Goal: Obtain resource: Download file/media

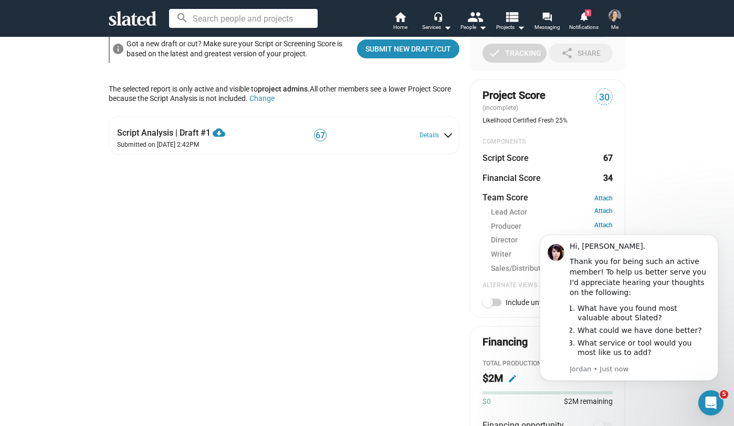
click at [696, 203] on div "check Create Project add Create Opportunities power_settings_new Activate Proje…" at bounding box center [367, 178] width 734 height 865
click at [714, 237] on icon "Dismiss notification" at bounding box center [715, 237] width 4 height 4
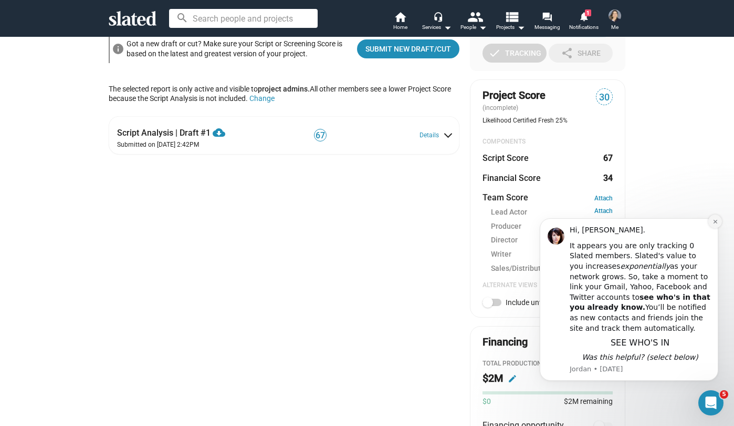
click at [716, 222] on icon "Dismiss notification" at bounding box center [715, 222] width 4 height 4
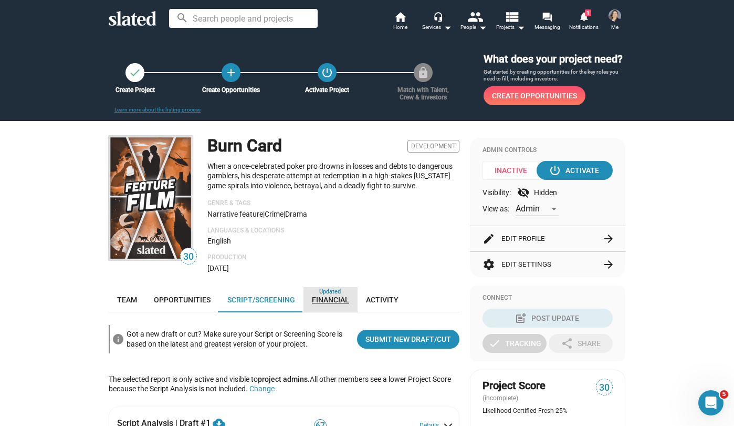
click at [334, 300] on span "Financial" at bounding box center [330, 299] width 37 height 8
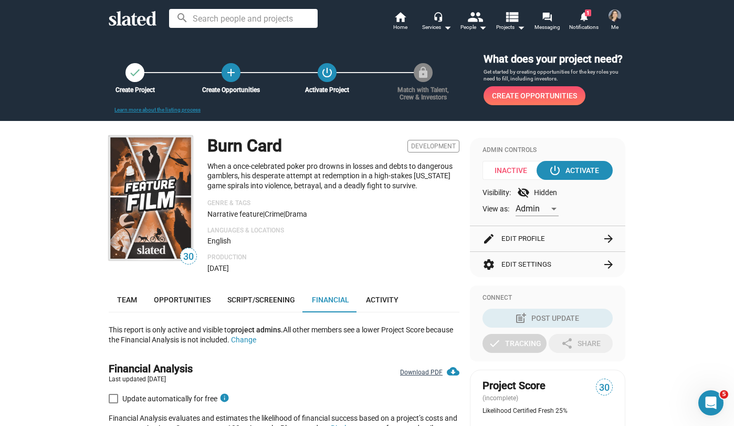
click at [418, 367] on link "Download PDF cloud_download" at bounding box center [429, 368] width 59 height 15
click at [406, 292] on div "Team Opportunities Script/Screening Financial Activity" at bounding box center [284, 299] width 351 height 25
click at [390, 300] on span "Activity" at bounding box center [382, 299] width 33 height 8
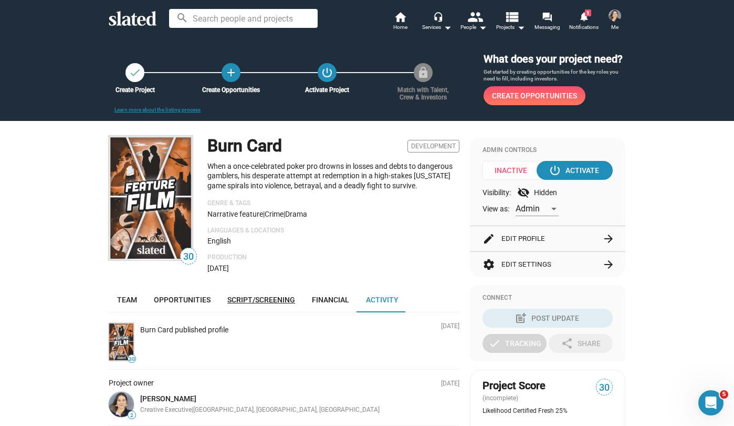
click at [251, 308] on link "Script/Screening" at bounding box center [261, 299] width 85 height 25
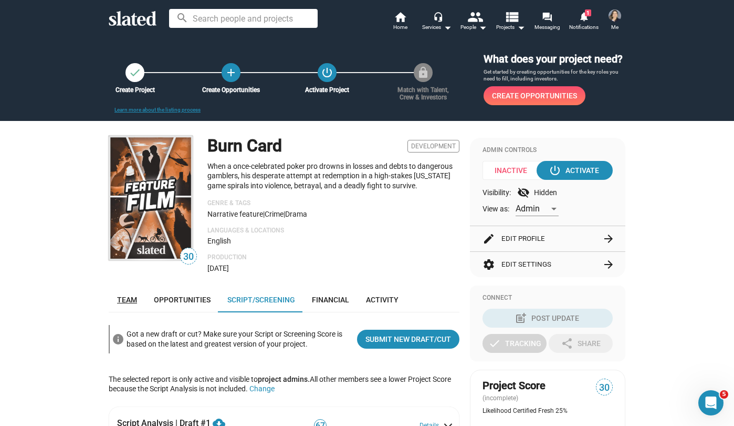
click at [130, 304] on span "Team" at bounding box center [127, 299] width 20 height 8
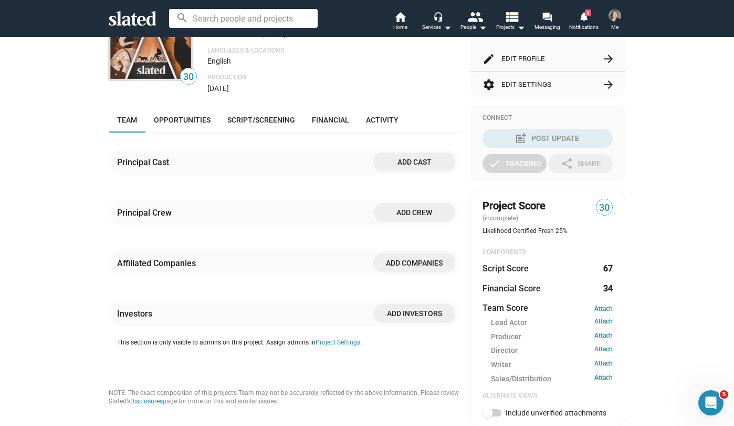
scroll to position [132, 0]
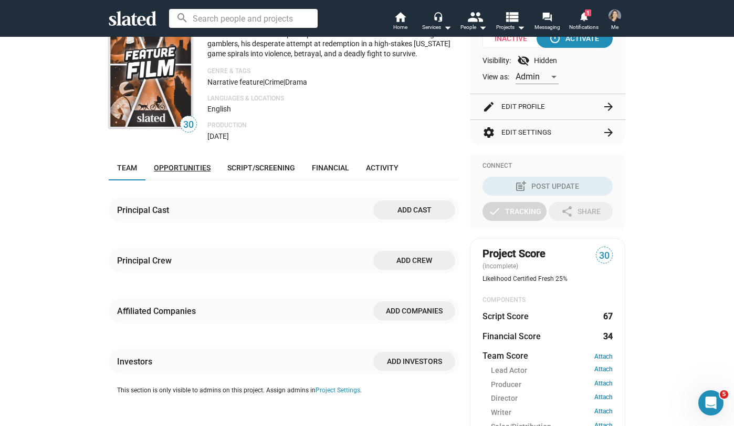
click at [184, 171] on span "Opportunities" at bounding box center [182, 167] width 57 height 8
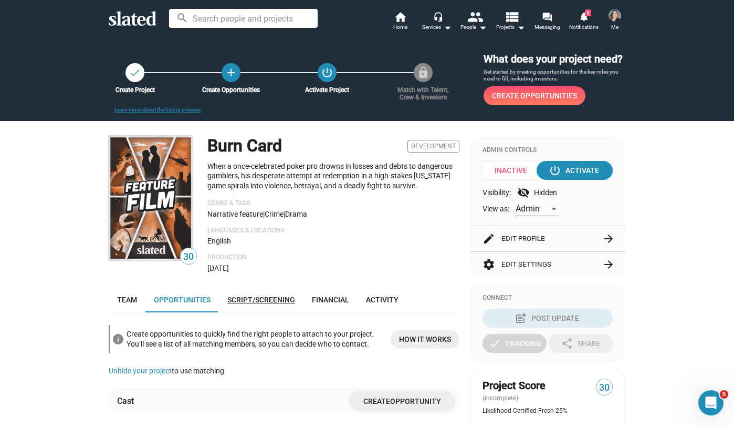
click at [272, 304] on span "Script/Screening" at bounding box center [261, 299] width 68 height 8
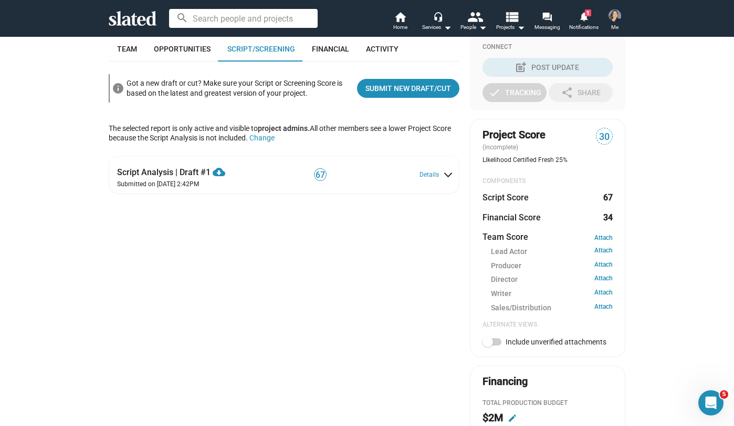
scroll to position [252, 0]
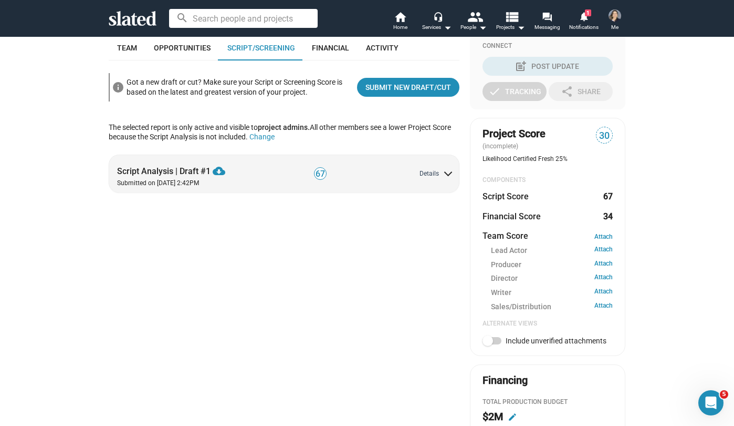
click at [443, 172] on button "Details" at bounding box center [436, 174] width 32 height 8
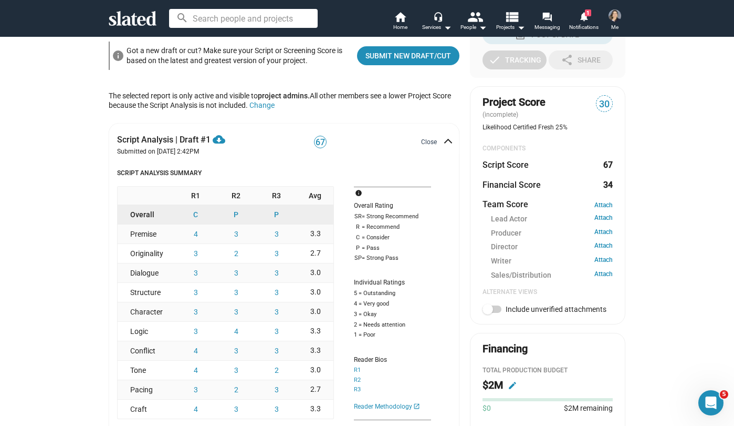
scroll to position [280, 0]
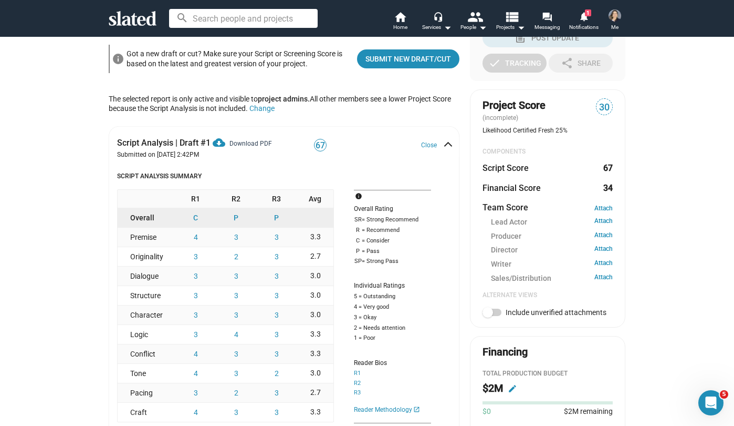
click at [221, 146] on mat-icon "cloud_download" at bounding box center [219, 142] width 13 height 13
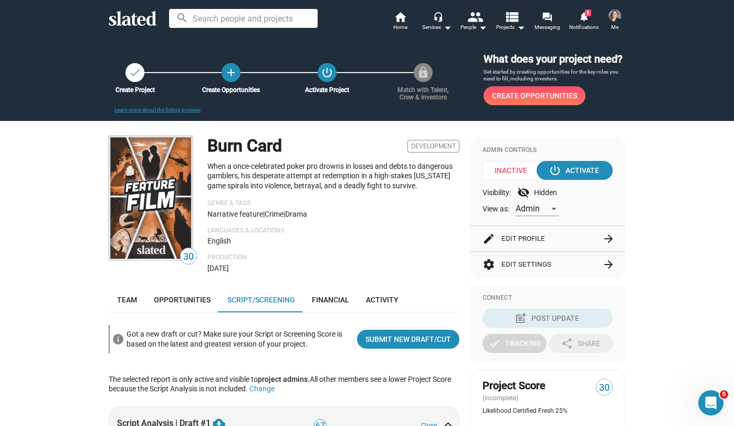
scroll to position [275, 0]
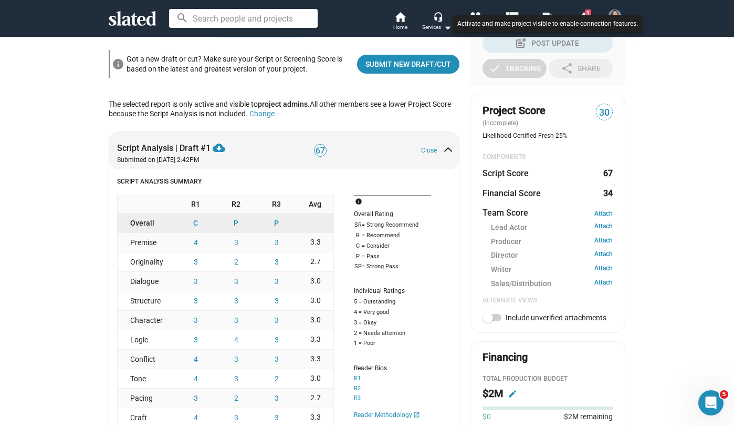
click at [69, 347] on div at bounding box center [367, 213] width 734 height 426
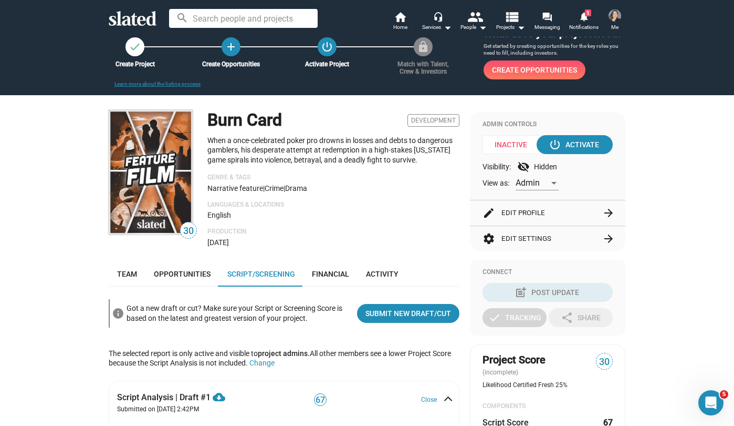
scroll to position [23, 0]
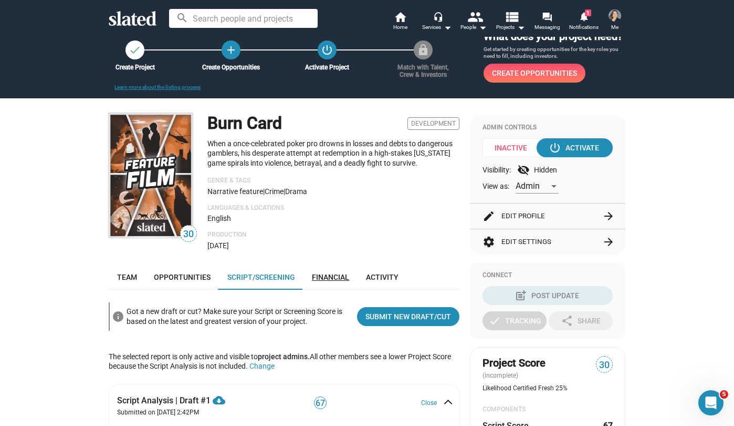
click at [326, 279] on span "Financial" at bounding box center [330, 277] width 37 height 8
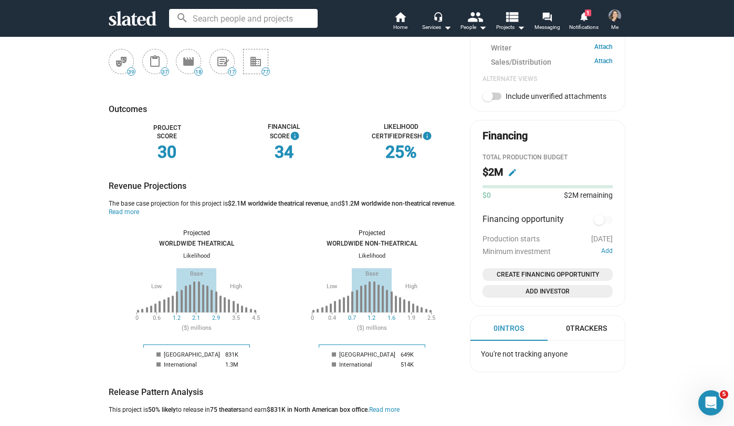
scroll to position [491, 0]
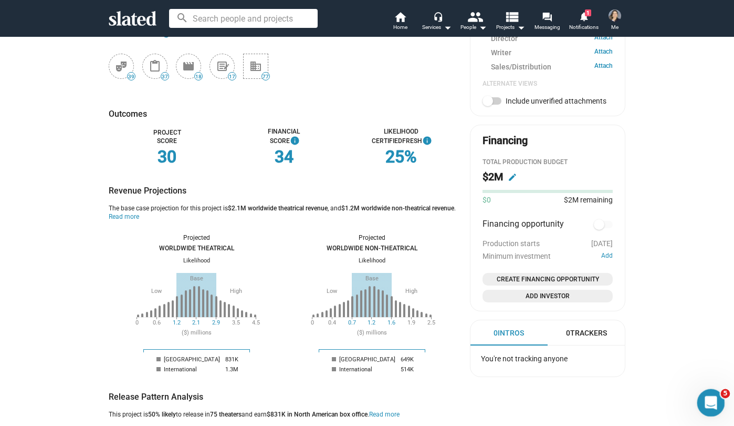
click at [705, 403] on icon "Open Intercom Messenger" at bounding box center [709, 400] width 17 height 17
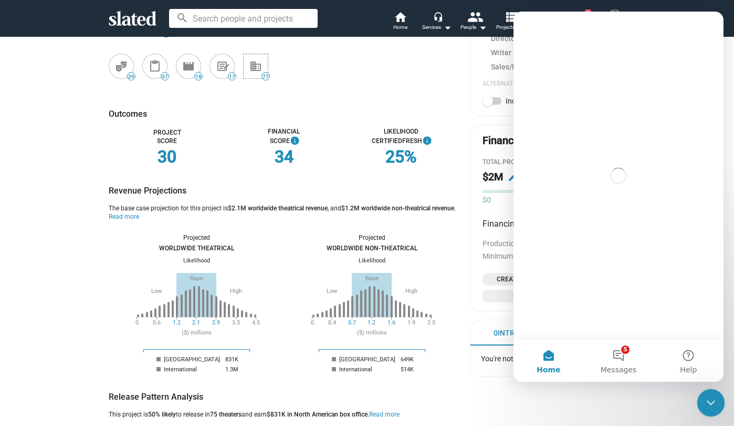
scroll to position [0, 0]
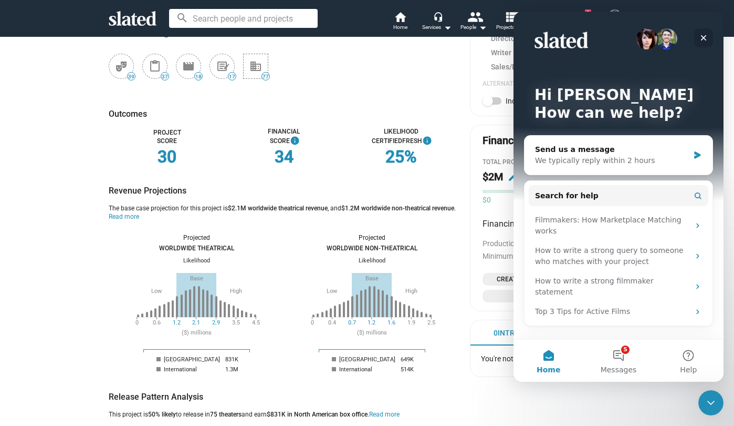
click at [704, 40] on icon "Close" at bounding box center [704, 38] width 8 height 8
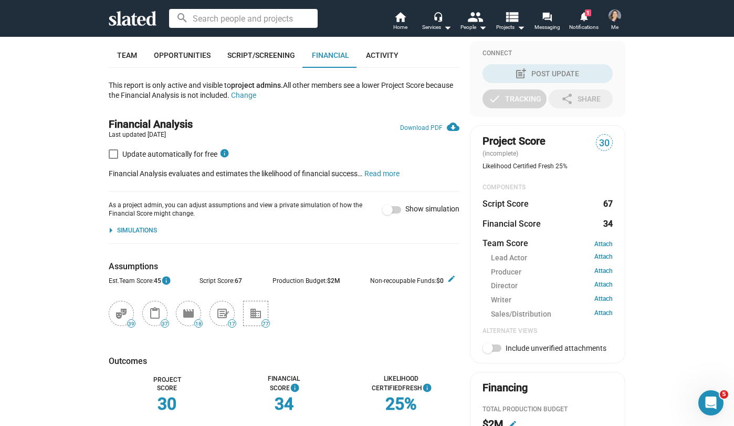
scroll to position [236, 0]
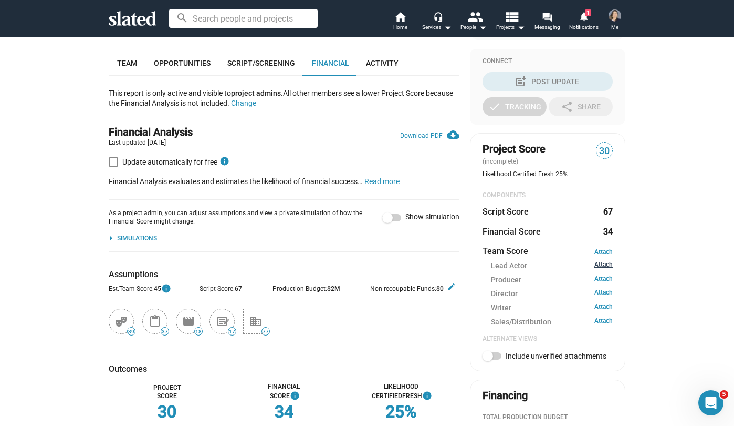
click at [605, 265] on link "Attach" at bounding box center [604, 266] width 18 height 10
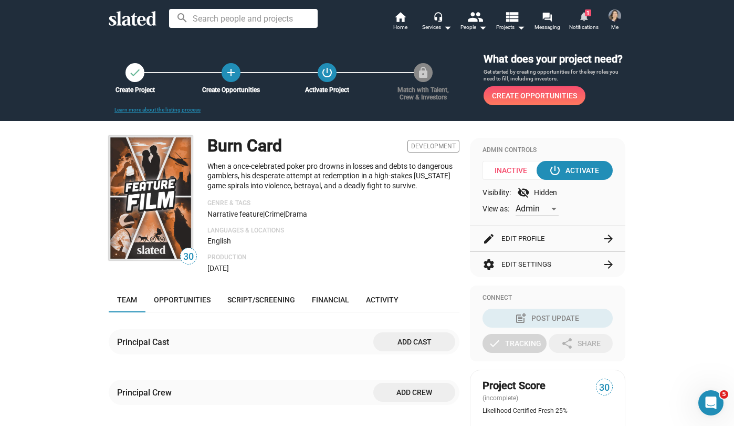
click at [583, 22] on span "Notifications" at bounding box center [583, 27] width 29 height 13
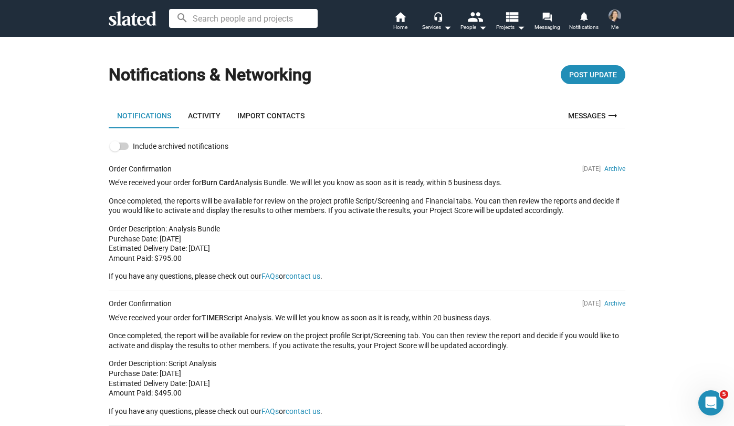
click at [209, 116] on link "Activity" at bounding box center [204, 115] width 49 height 25
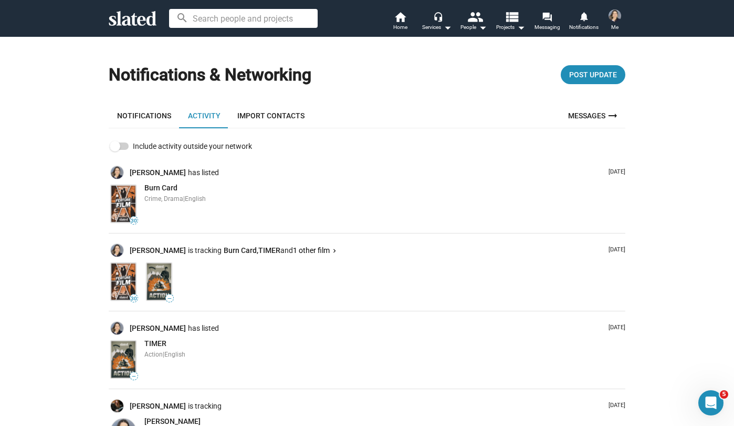
click at [144, 118] on link "Notifications" at bounding box center [144, 115] width 71 height 25
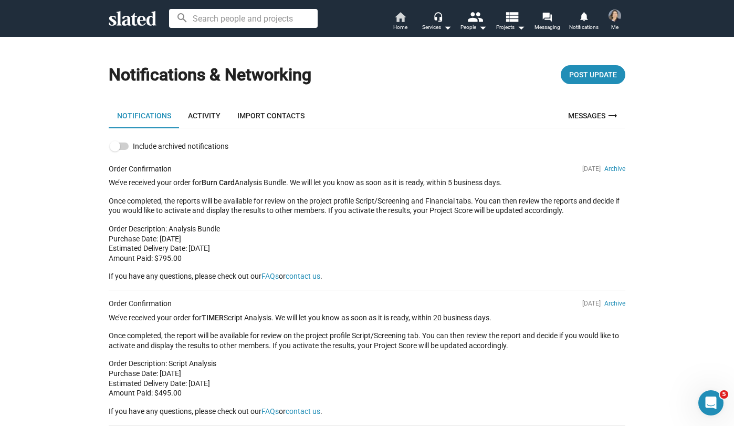
click at [397, 21] on span "Home" at bounding box center [400, 27] width 14 height 13
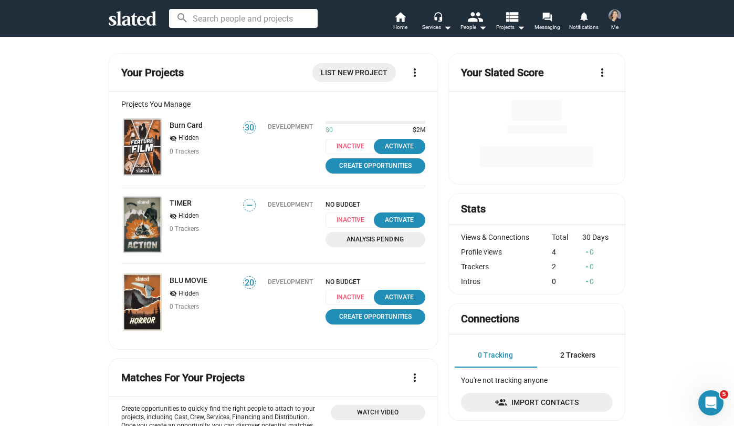
click at [278, 158] on div "Development" at bounding box center [290, 150] width 69 height 54
click at [195, 124] on link "Burn Card" at bounding box center [186, 125] width 33 height 8
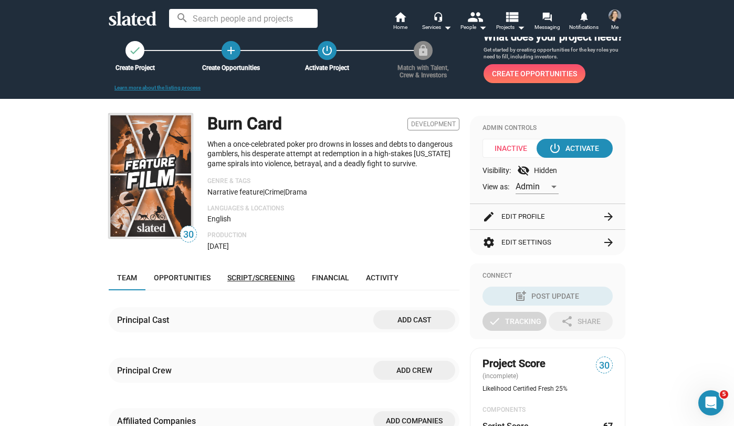
click at [265, 278] on span "Script/Screening" at bounding box center [261, 277] width 68 height 8
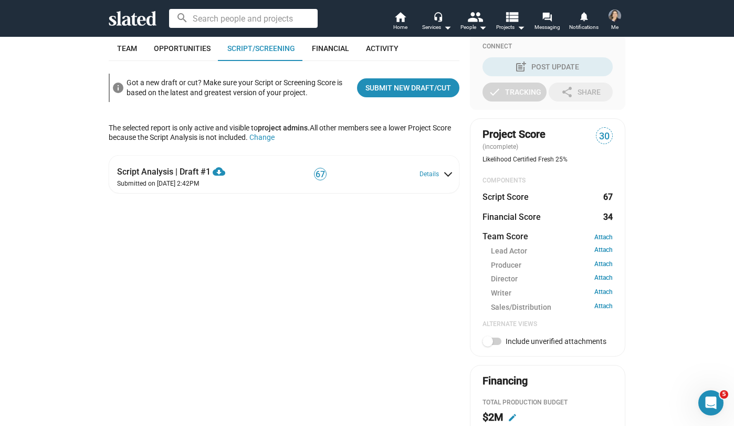
scroll to position [252, 0]
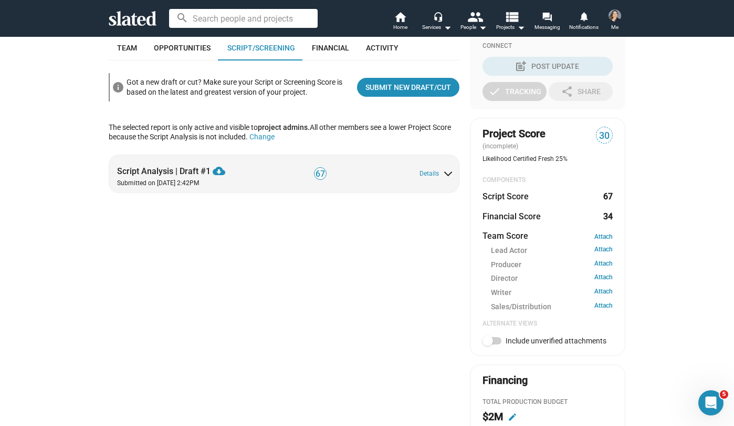
click at [198, 175] on div "Script Analysis | Draft #1 cloud_download Download PDF" at bounding box center [194, 167] width 155 height 17
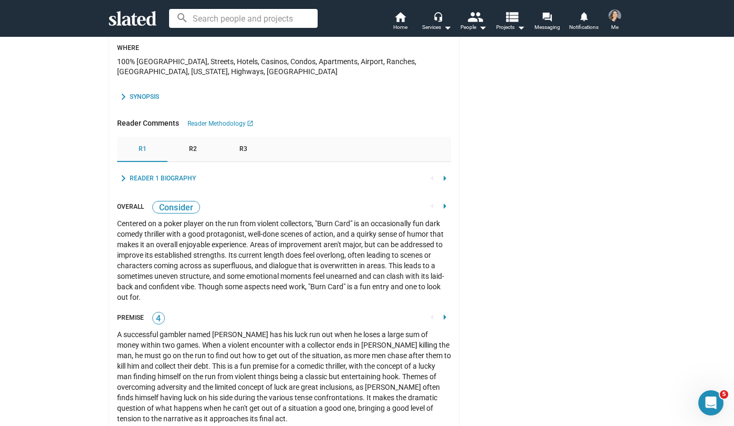
scroll to position [945, 0]
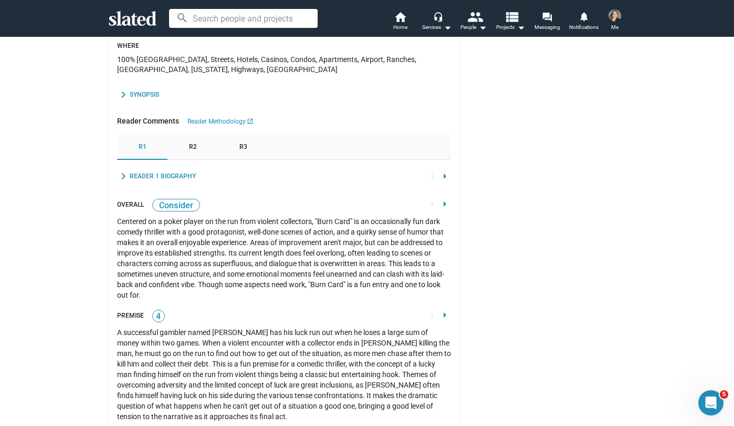
click at [124, 94] on mat-icon "chevron_right" at bounding box center [123, 94] width 13 height 13
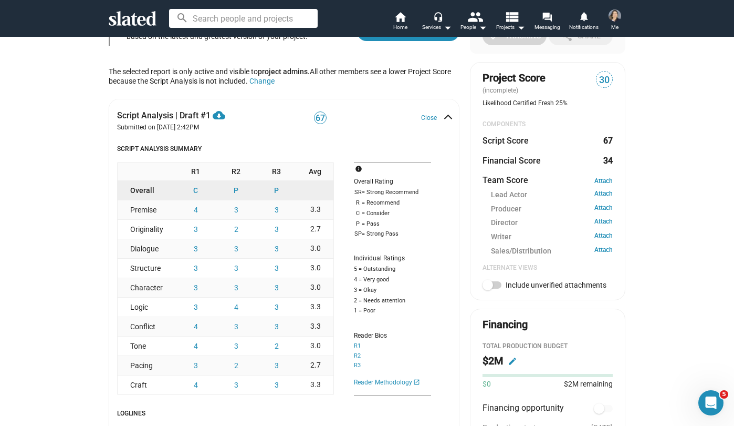
scroll to position [317, 0]
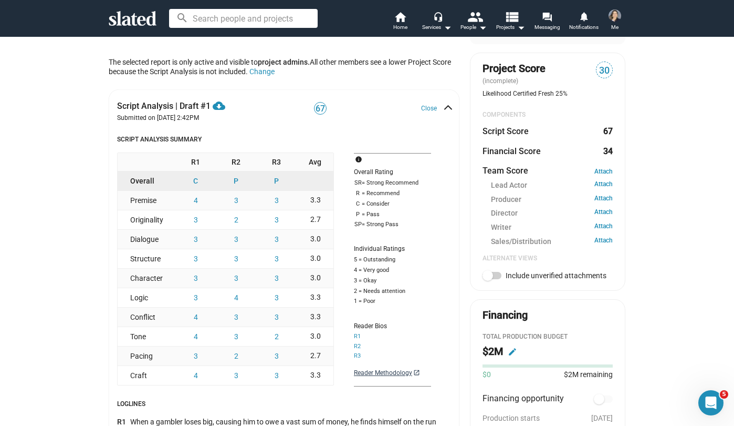
click at [374, 377] on link "Reader Methodology launch" at bounding box center [392, 372] width 77 height 9
